Goal: Information Seeking & Learning: Learn about a topic

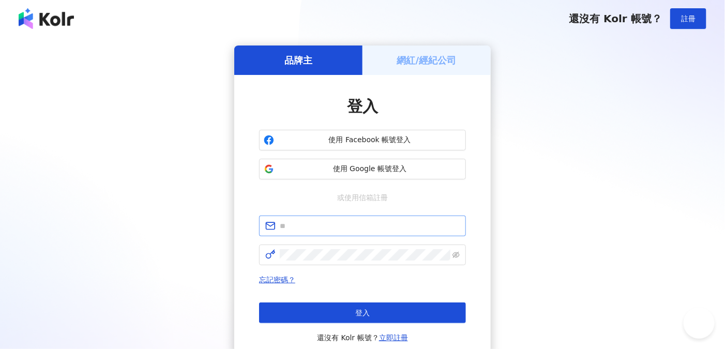
drag, startPoint x: 311, startPoint y: 233, endPoint x: 317, endPoint y: 222, distance: 13.2
click at [313, 227] on span at bounding box center [362, 226] width 207 height 21
click at [323, 221] on input "text" at bounding box center [370, 225] width 180 height 11
type input "**********"
click at [322, 248] on span at bounding box center [362, 255] width 207 height 21
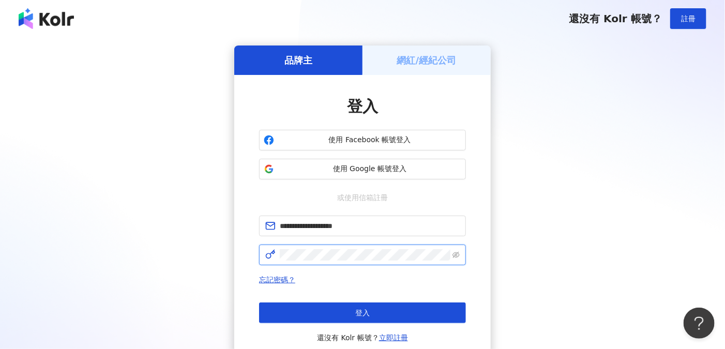
click button "登入" at bounding box center [362, 312] width 207 height 21
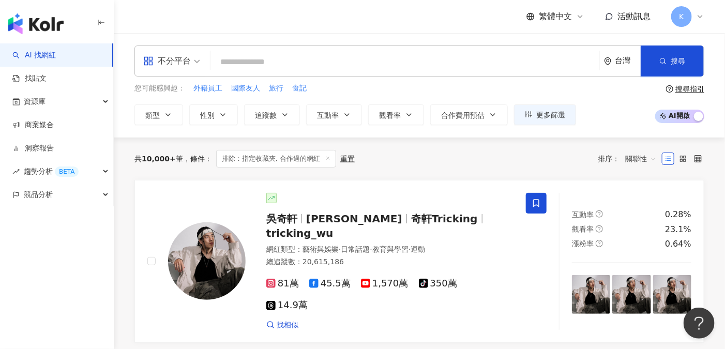
click at [240, 57] on input "search" at bounding box center [405, 62] width 380 height 20
type input "**********"
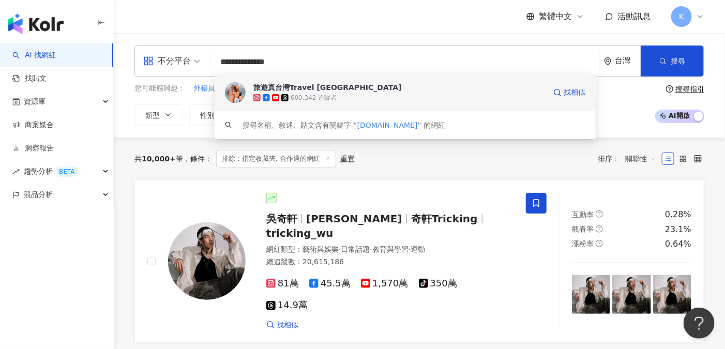
click at [283, 85] on div "旅遊真台灣Travel [GEOGRAPHIC_DATA]" at bounding box center [327, 87] width 148 height 10
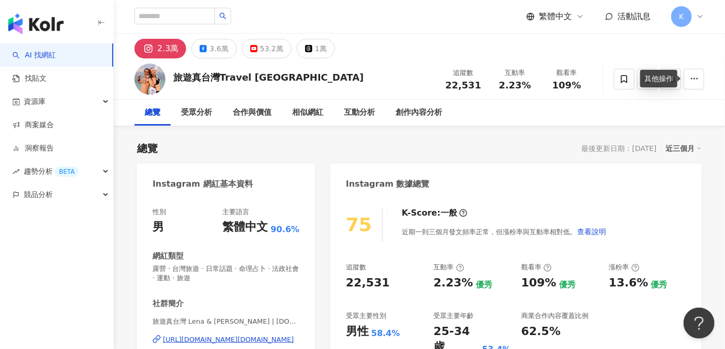
click at [590, 109] on div "總覽 受眾分析 合作與價值 相似網紅 互動分析 創作內容分析" at bounding box center [419, 113] width 570 height 26
click at [673, 77] on icon "button" at bounding box center [670, 77] width 9 height 9
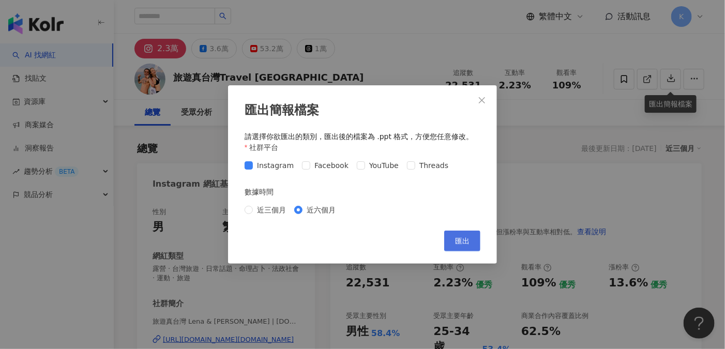
click at [460, 238] on span "匯出" at bounding box center [462, 241] width 14 height 8
click at [484, 99] on icon "close" at bounding box center [482, 100] width 8 height 8
